Goal: Information Seeking & Learning: Learn about a topic

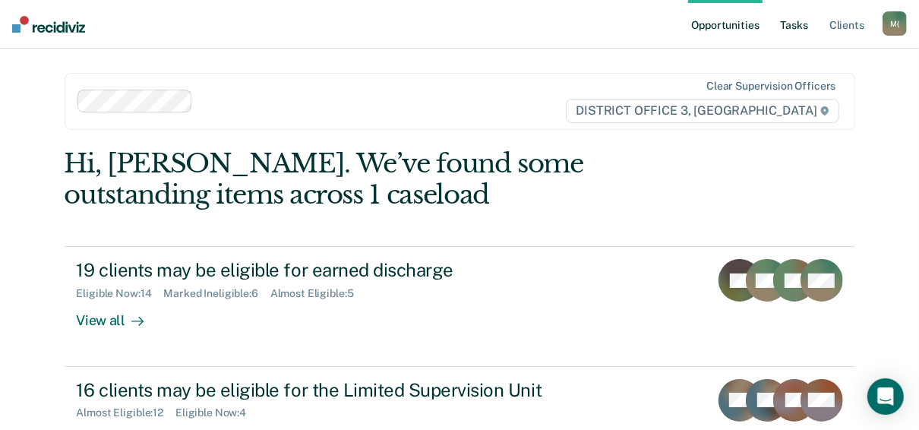
click at [790, 32] on link "Tasks" at bounding box center [793, 24] width 33 height 49
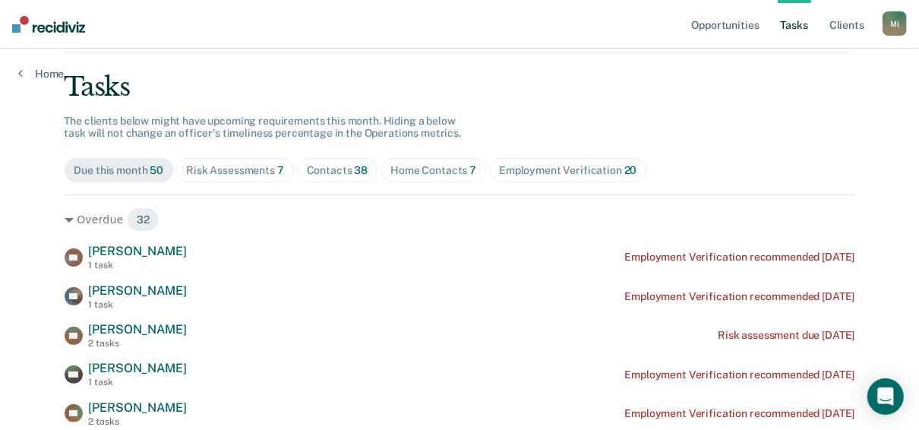
scroll to position [182, 0]
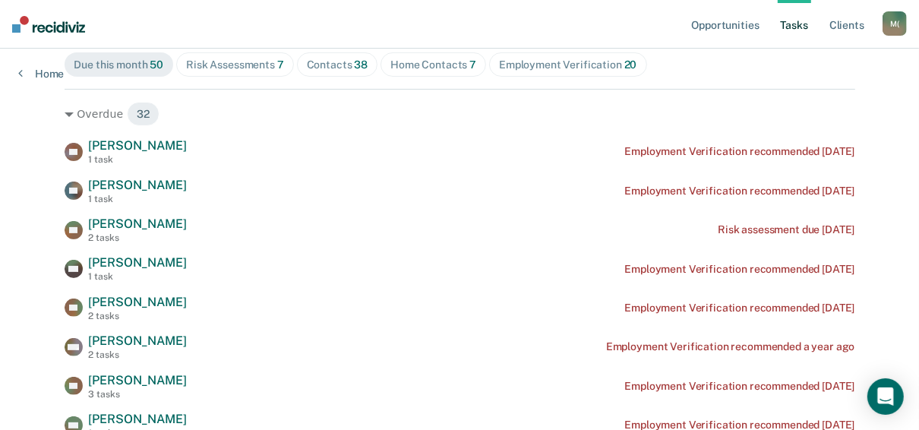
click at [241, 67] on div "Risk Assessments 7" at bounding box center [235, 64] width 98 height 13
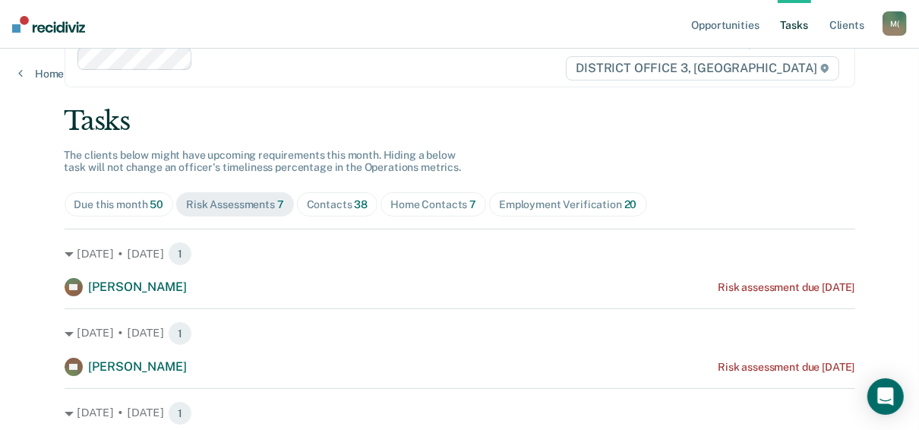
scroll to position [0, 0]
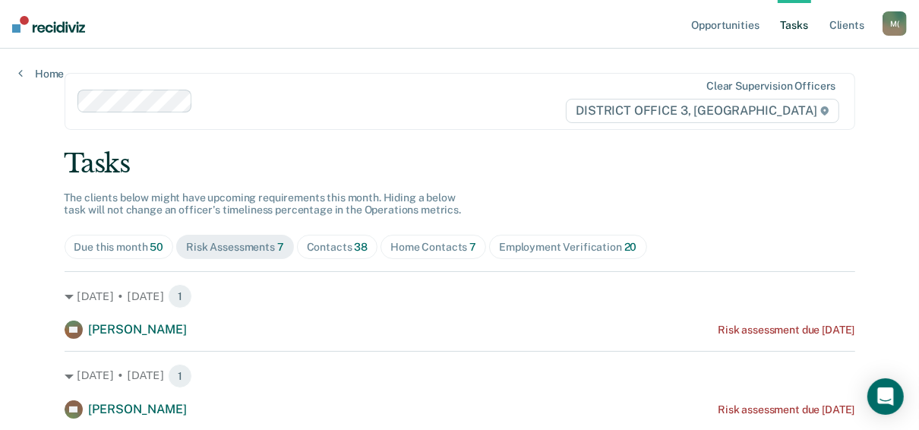
click at [333, 248] on div "Contacts 38" at bounding box center [337, 247] width 61 height 13
click at [844, 25] on link "Client s" at bounding box center [846, 24] width 41 height 49
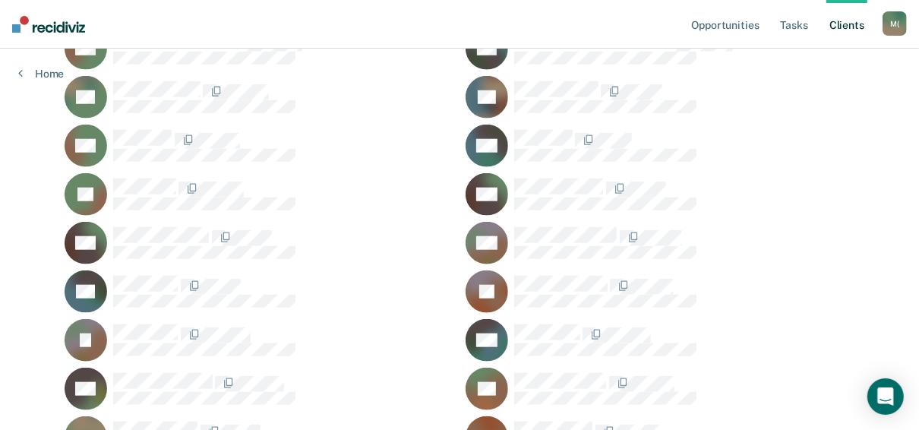
scroll to position [1182, 0]
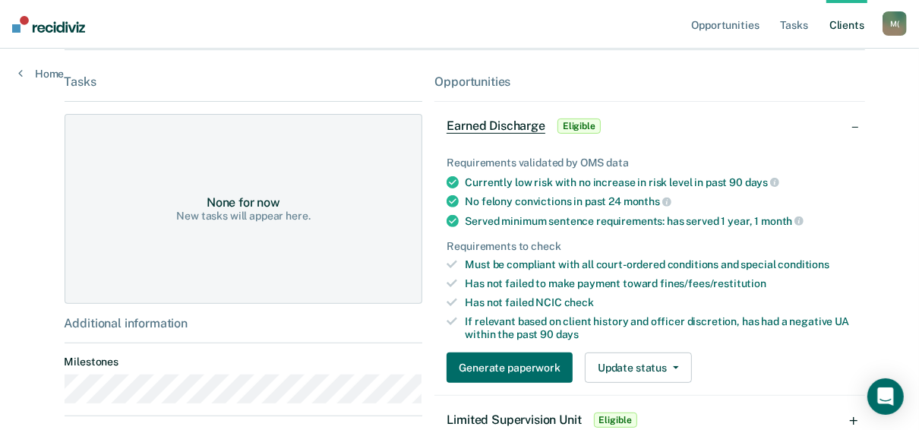
scroll to position [304, 0]
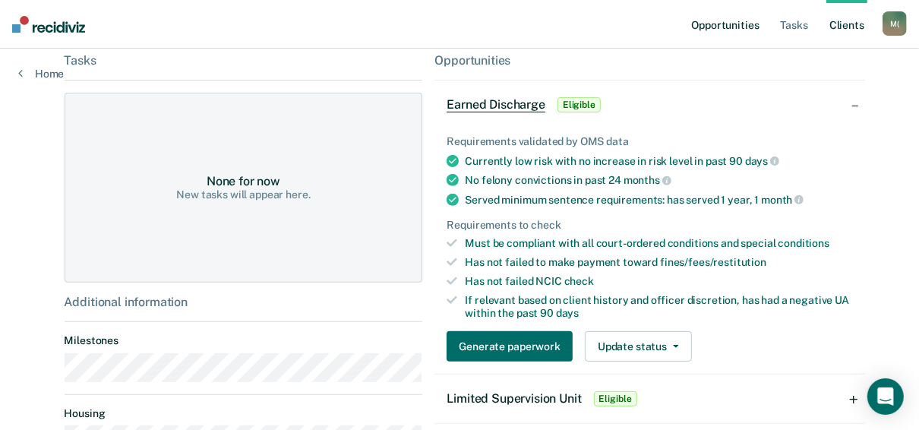
click at [728, 28] on link "Opportunities" at bounding box center [725, 24] width 74 height 49
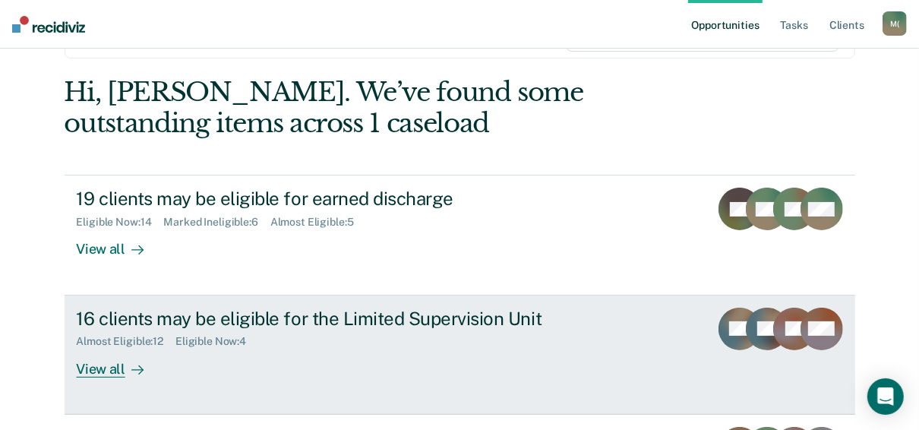
scroll to position [182, 0]
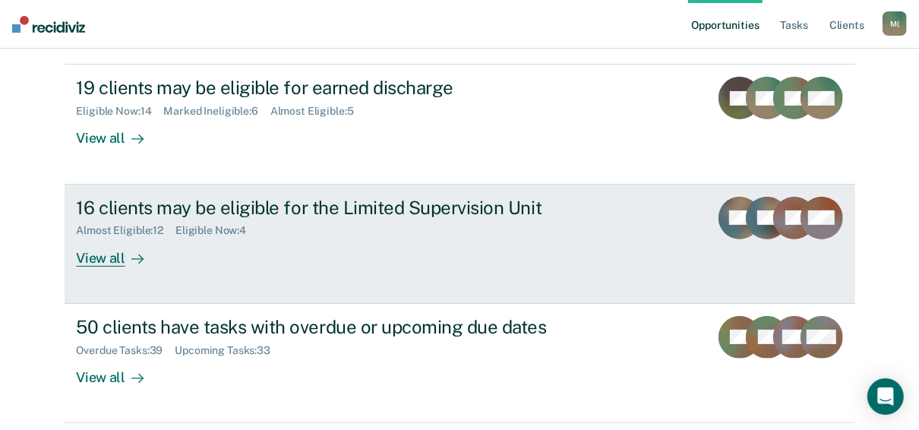
click at [98, 254] on div "View all" at bounding box center [119, 252] width 85 height 30
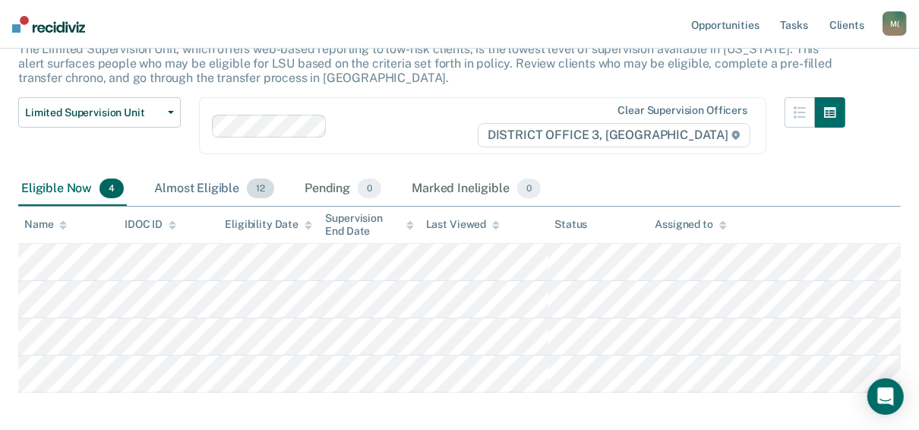
scroll to position [176, 0]
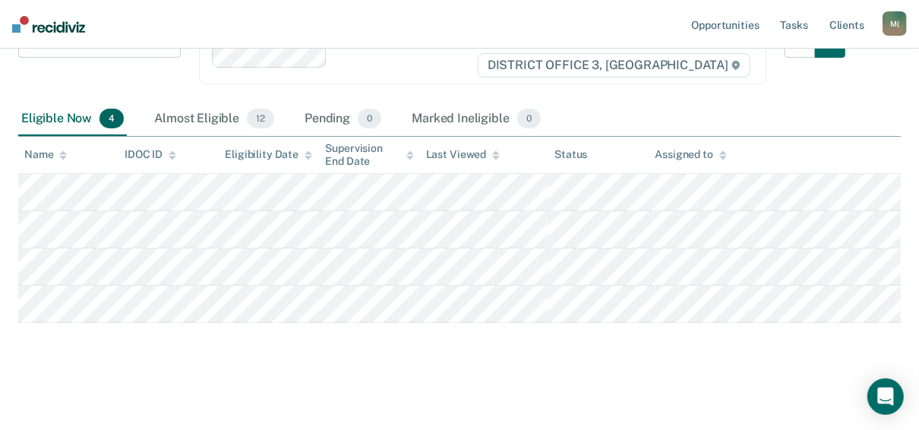
click at [61, 116] on div "Eligible Now 4" at bounding box center [72, 118] width 109 height 33
click at [209, 117] on div "Almost Eligible 12" at bounding box center [214, 118] width 126 height 33
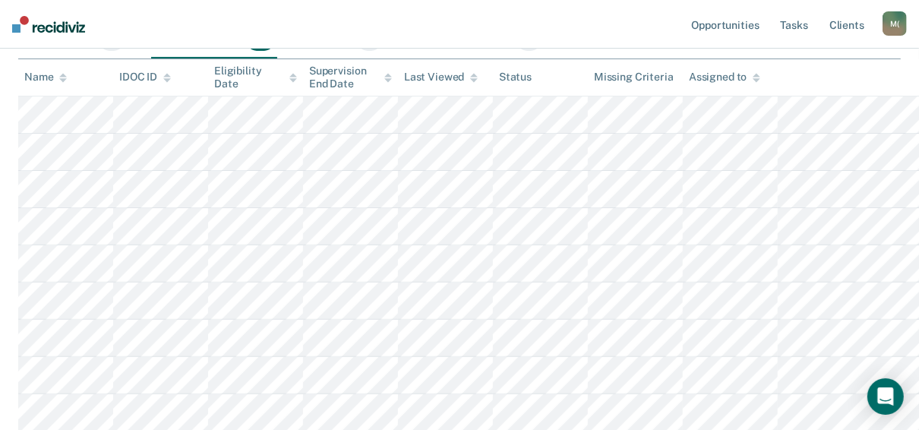
scroll to position [71, 0]
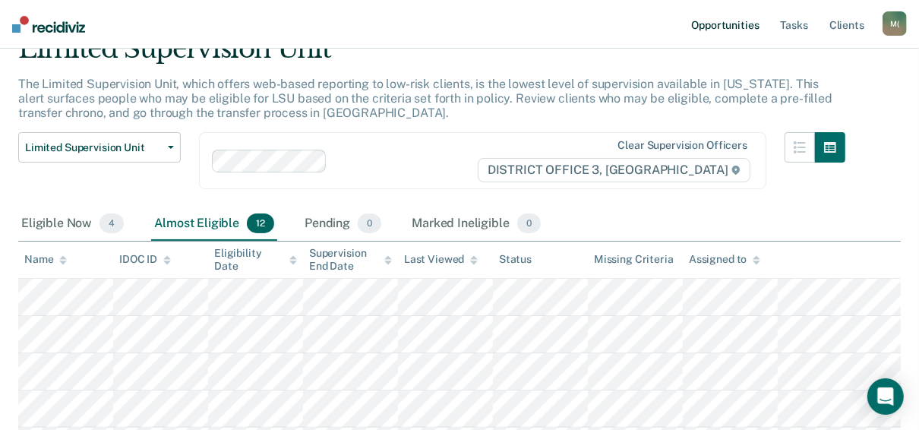
click at [740, 32] on link "Opportunities" at bounding box center [725, 24] width 74 height 49
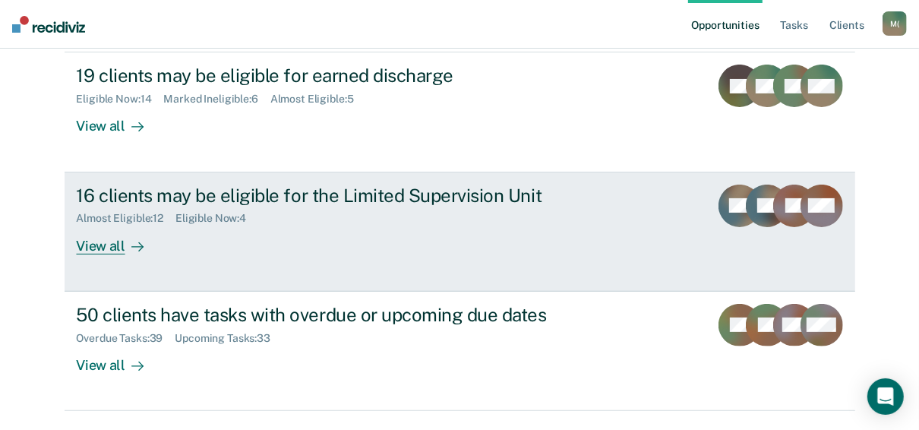
scroll to position [173, 0]
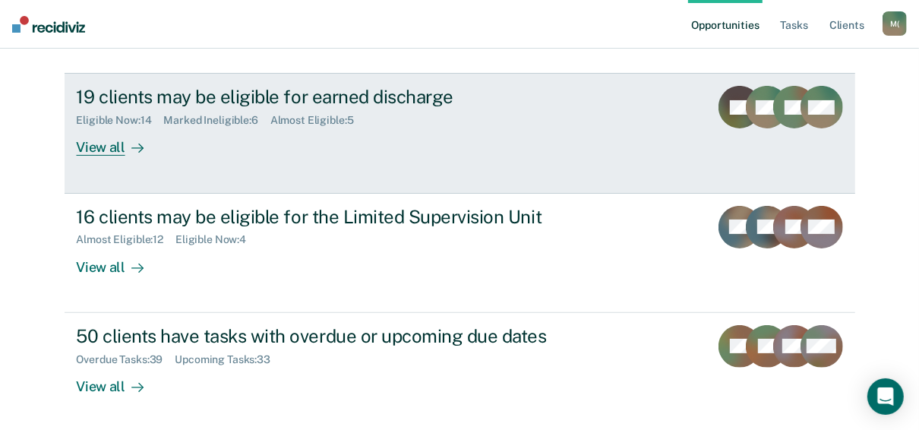
click at [95, 143] on div "View all" at bounding box center [119, 142] width 85 height 30
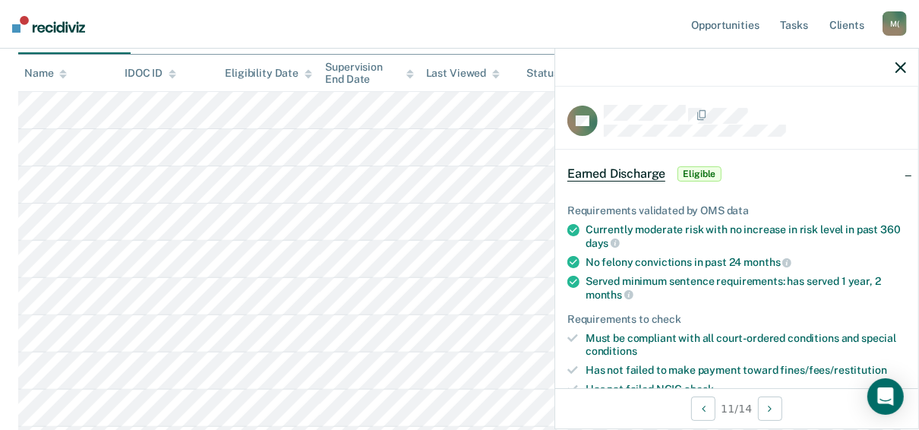
scroll to position [182, 0]
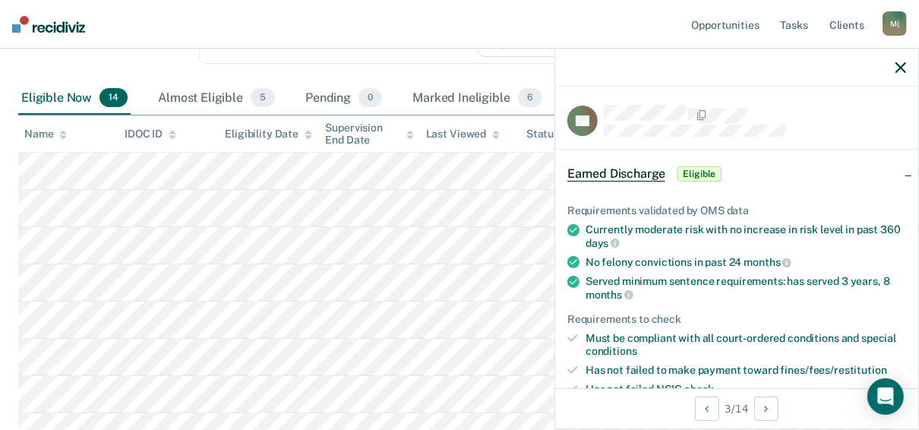
click at [342, 134] on div "Supervision End Date" at bounding box center [370, 134] width 88 height 26
click at [337, 136] on div "Supervision End Date" at bounding box center [370, 134] width 88 height 26
